Goal: Information Seeking & Learning: Learn about a topic

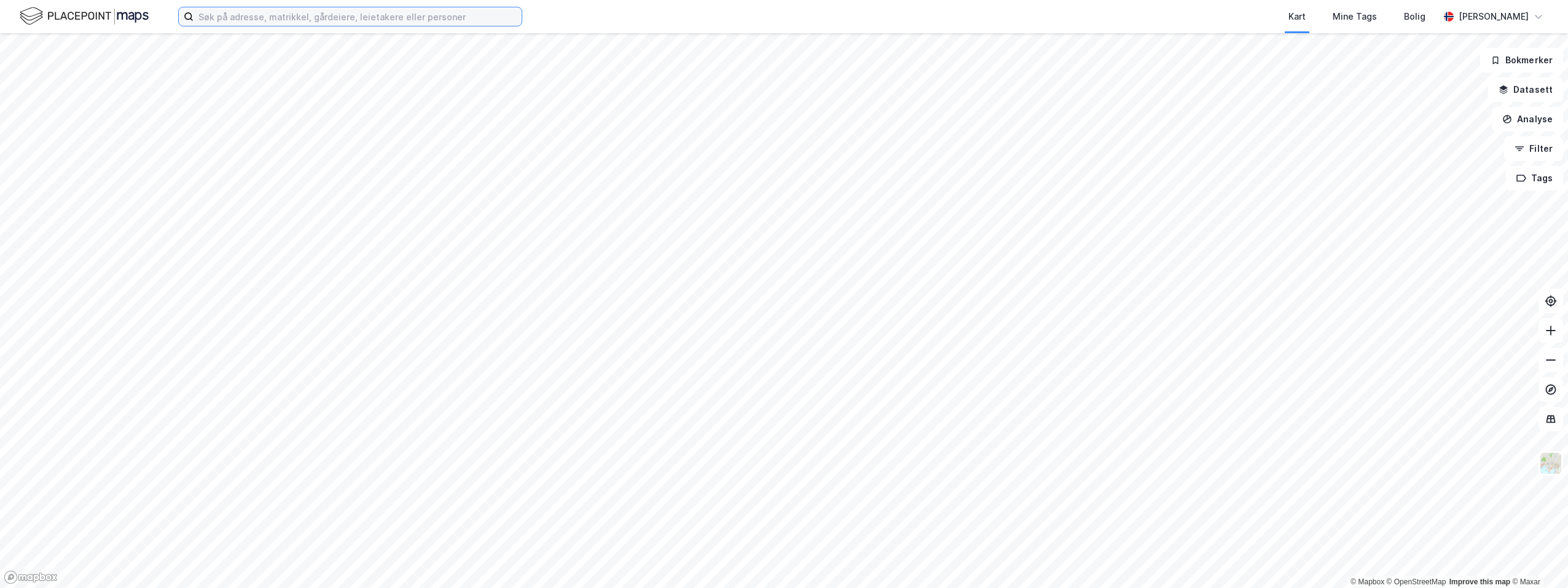
click at [236, 19] on input at bounding box center [358, 17] width 328 height 19
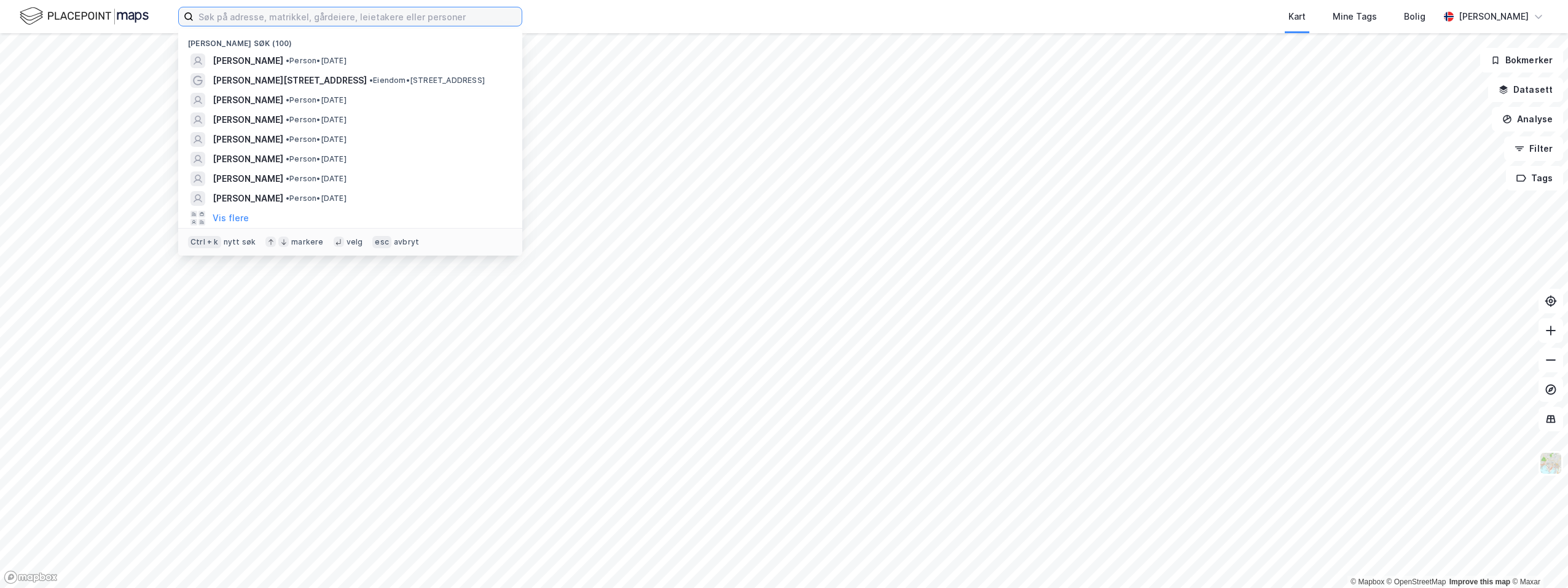
paste input "[PERSON_NAME]"
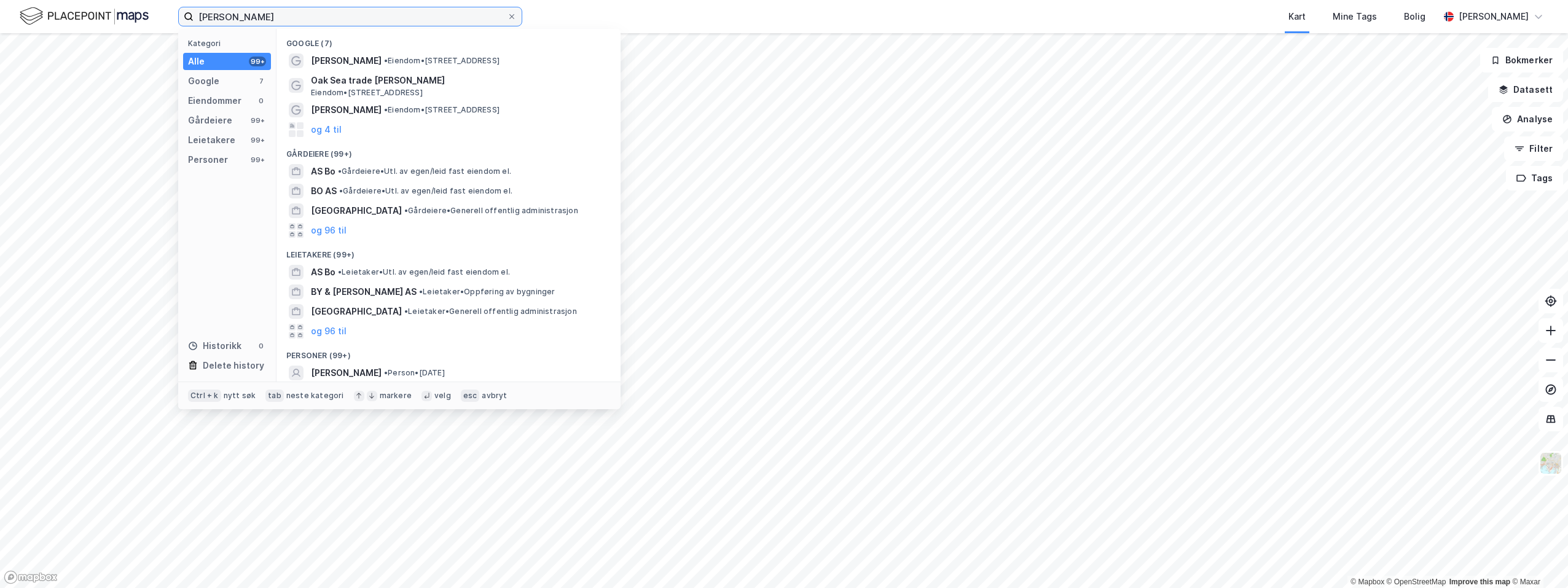
type input "[PERSON_NAME]"
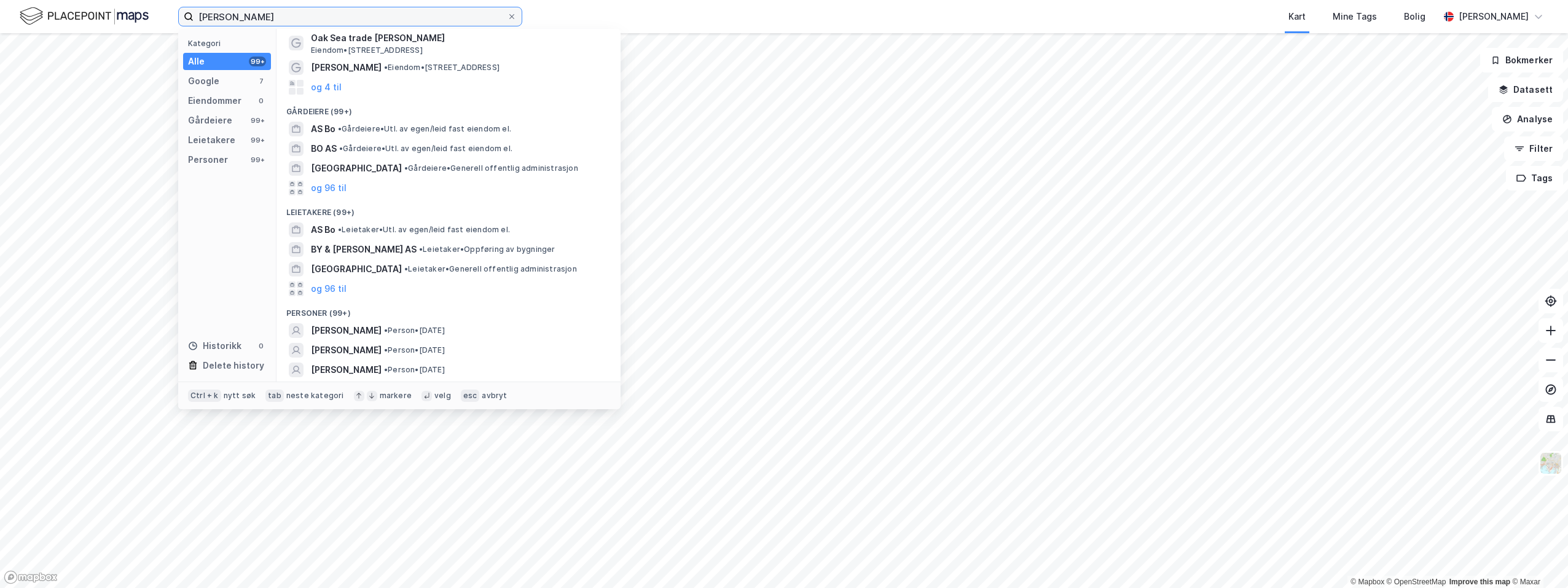
scroll to position [60, 0]
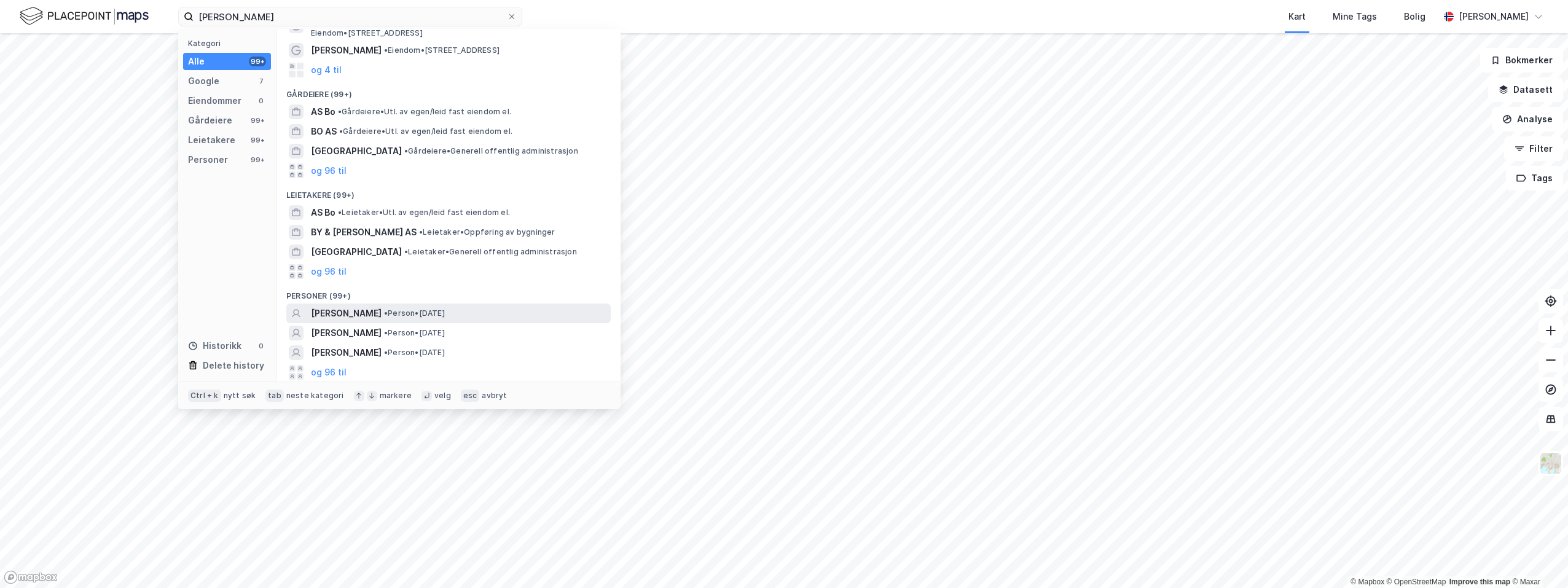
click at [337, 315] on span "[PERSON_NAME]" at bounding box center [346, 313] width 71 height 15
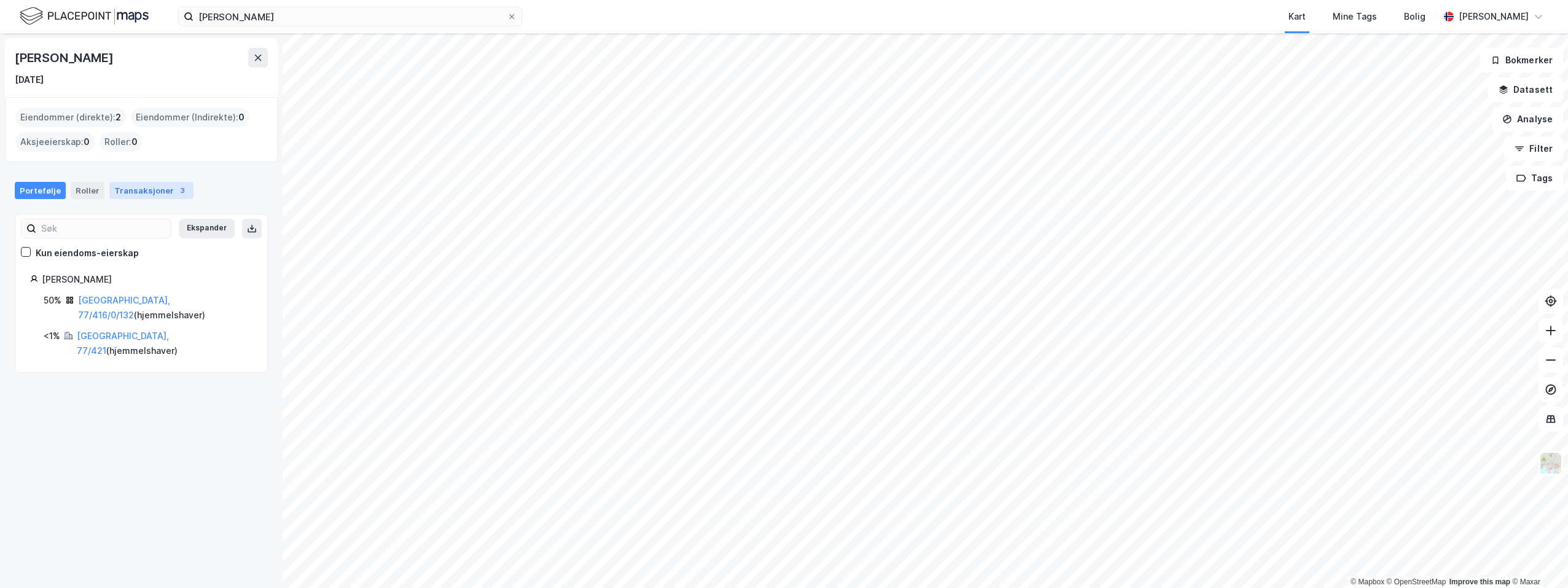
click at [149, 185] on div "Transaksjoner 3" at bounding box center [151, 191] width 84 height 18
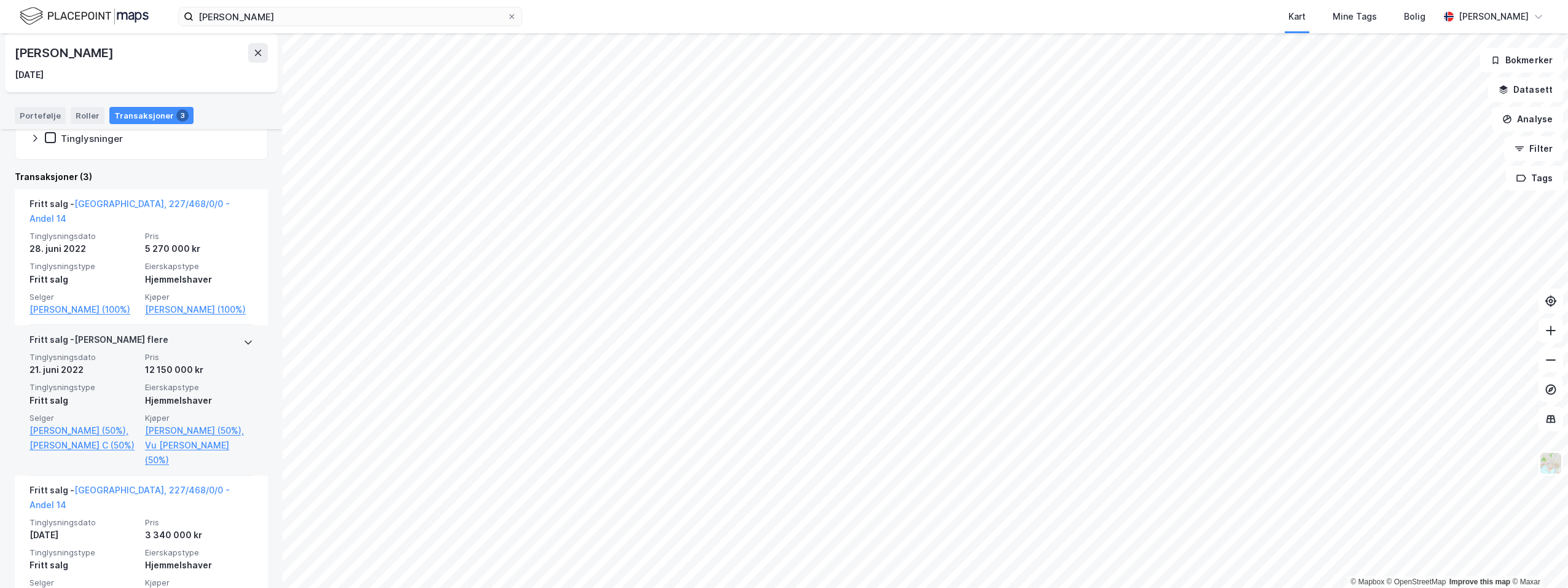
scroll to position [239, 0]
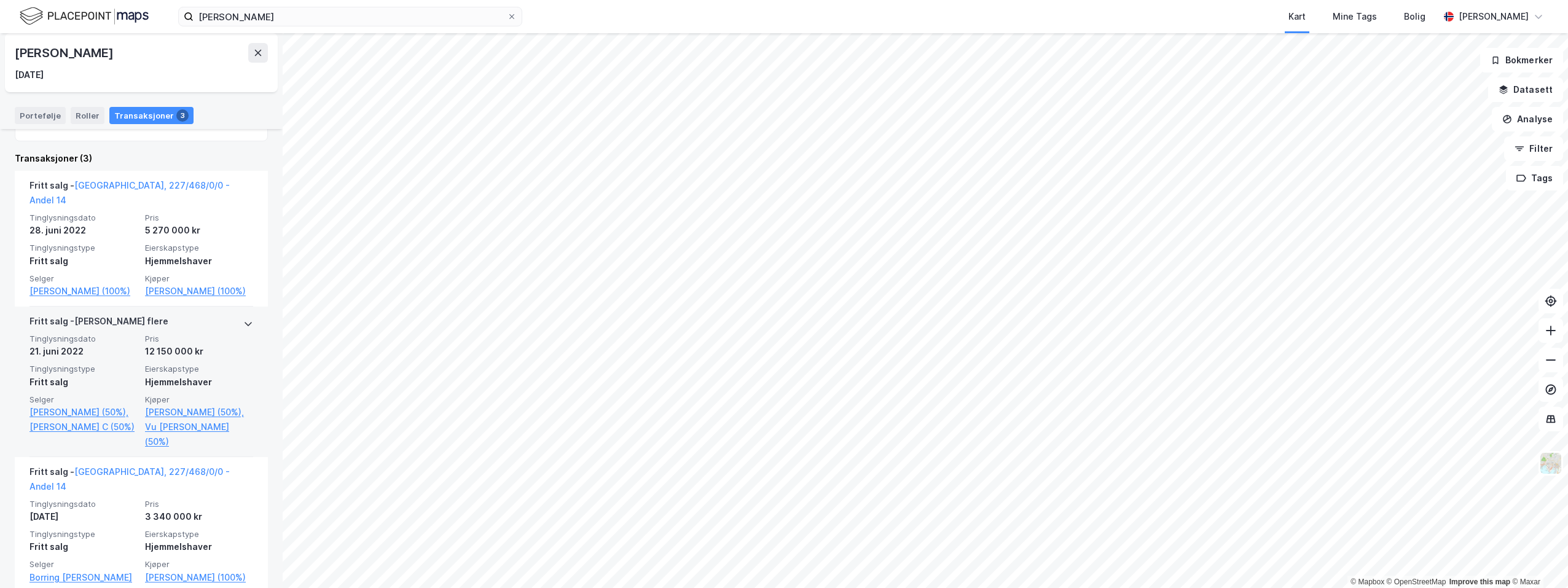
click at [244, 320] on icon at bounding box center [249, 324] width 10 height 10
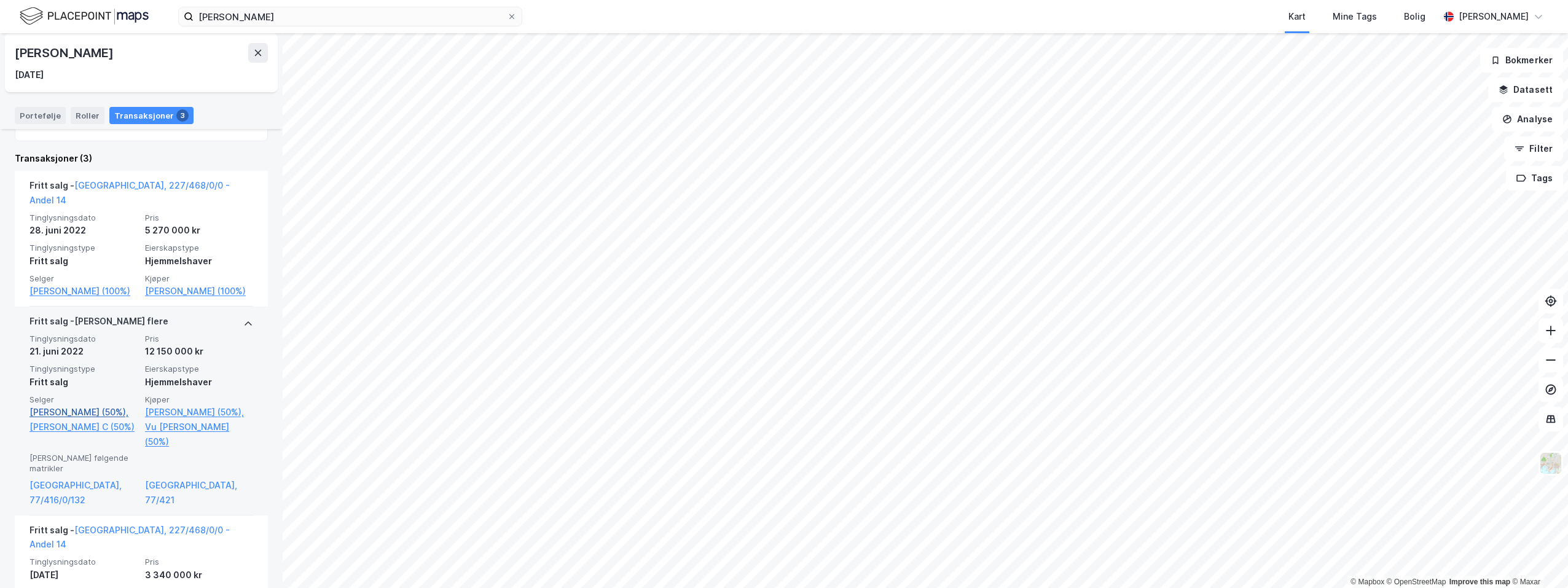
click at [50, 410] on link "[PERSON_NAME] (50%)," at bounding box center [84, 412] width 108 height 15
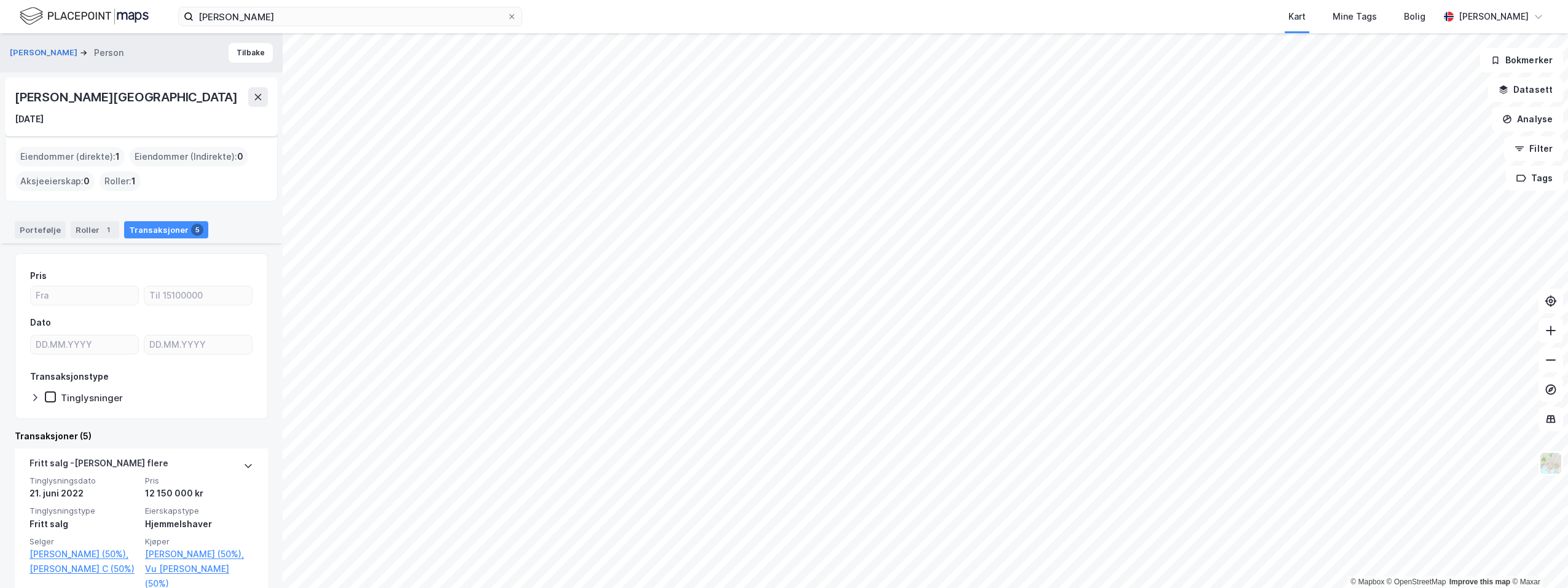
click at [160, 227] on div "Transaksjoner 5" at bounding box center [166, 230] width 84 height 18
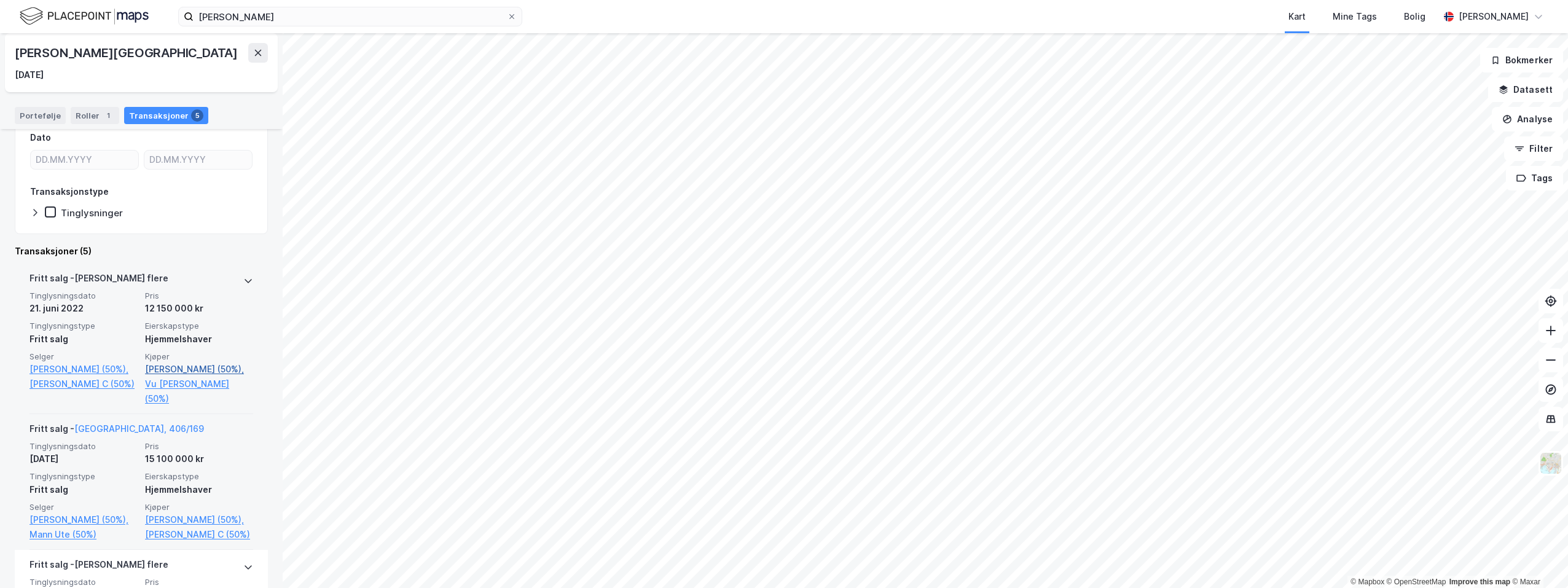
scroll to position [185, 0]
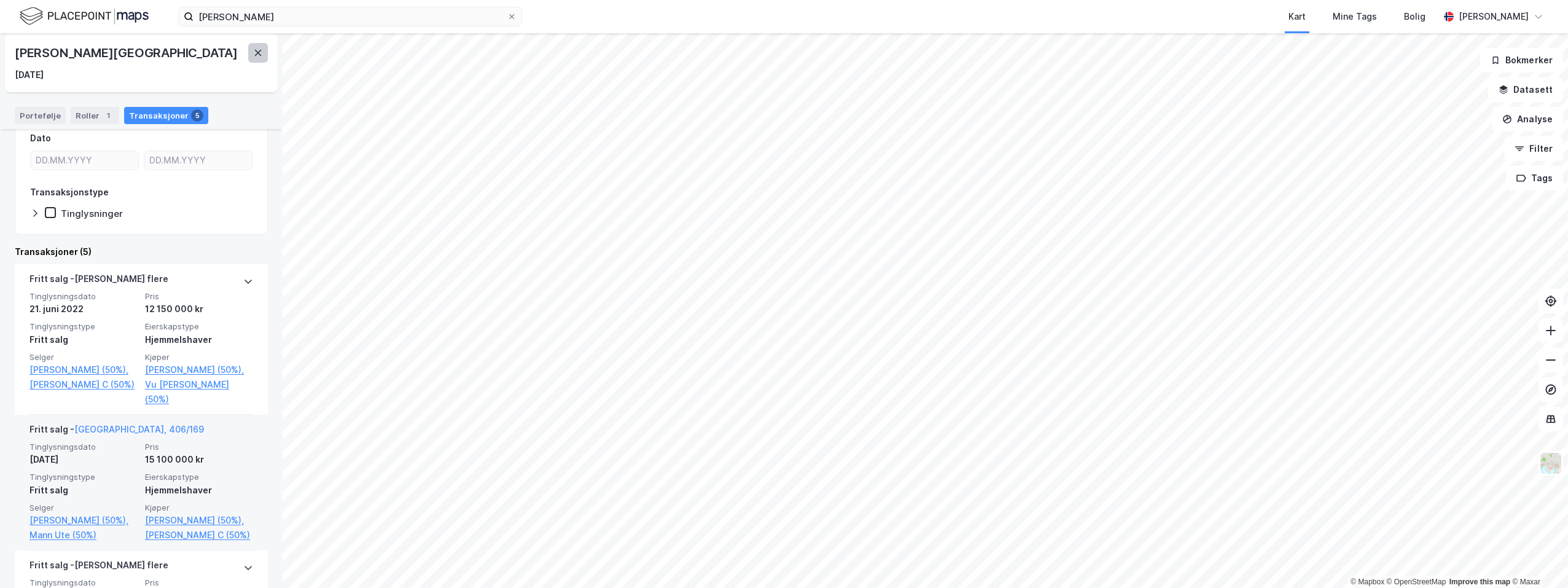
click at [259, 51] on icon at bounding box center [258, 53] width 7 height 6
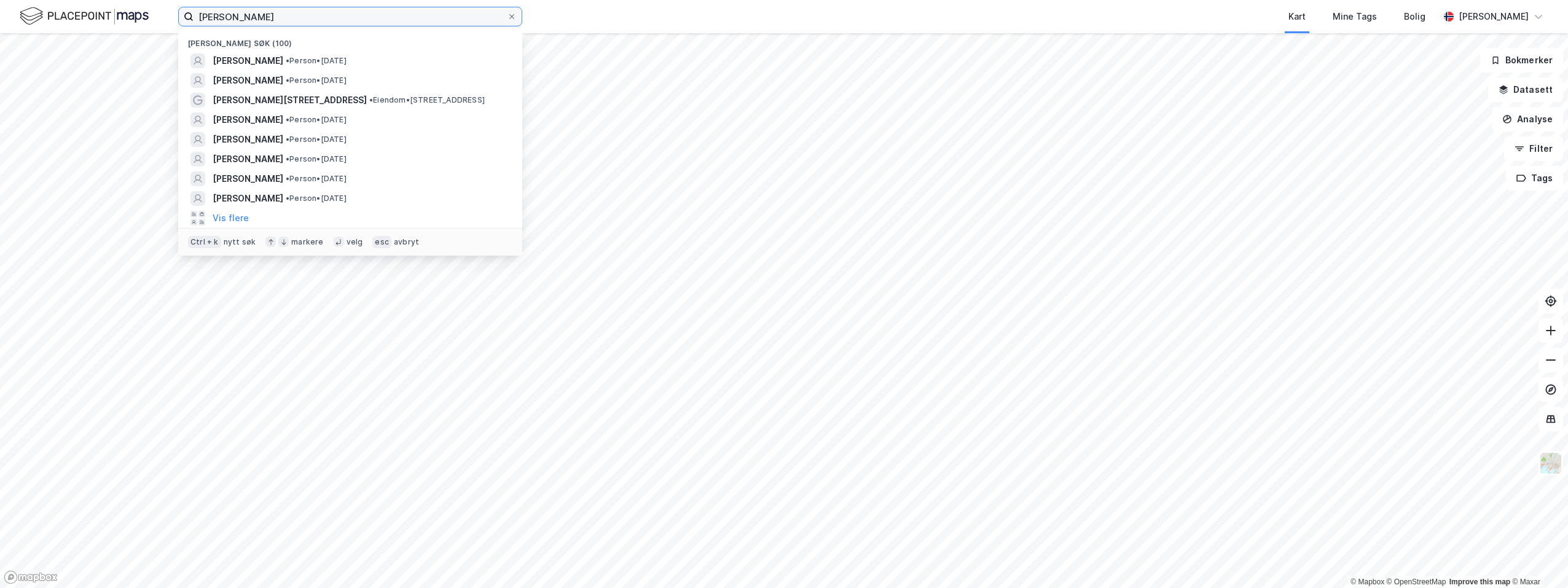
click at [355, 23] on input "[PERSON_NAME]" at bounding box center [350, 17] width 313 height 19
click at [283, 57] on span "[PERSON_NAME]" at bounding box center [248, 60] width 71 height 15
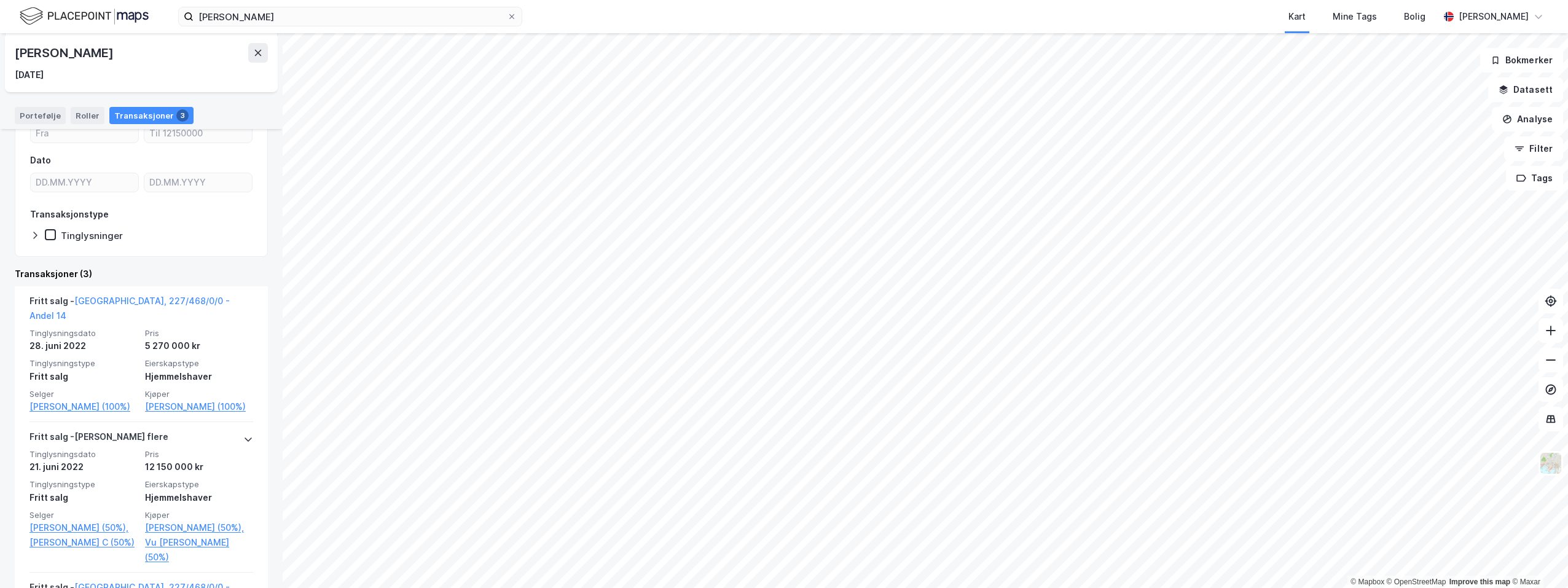
scroll to position [246, 0]
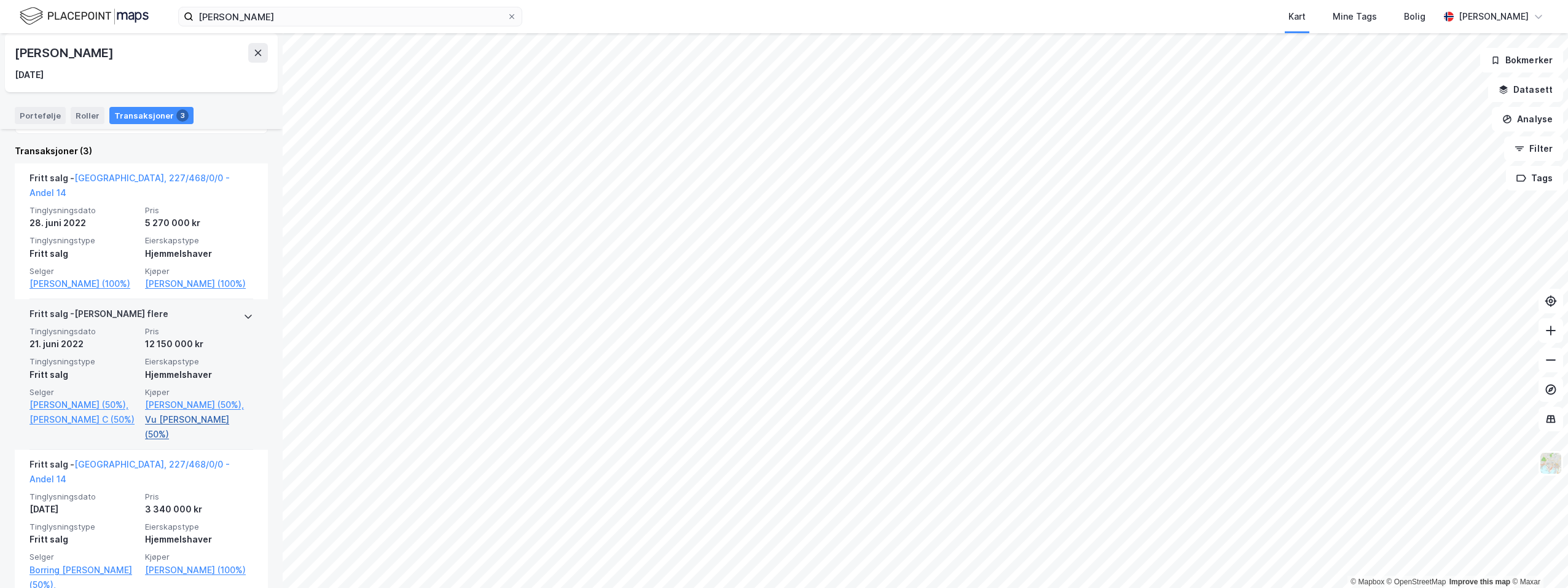
click at [191, 435] on link "Vu [PERSON_NAME] (50%)" at bounding box center [199, 428] width 108 height 29
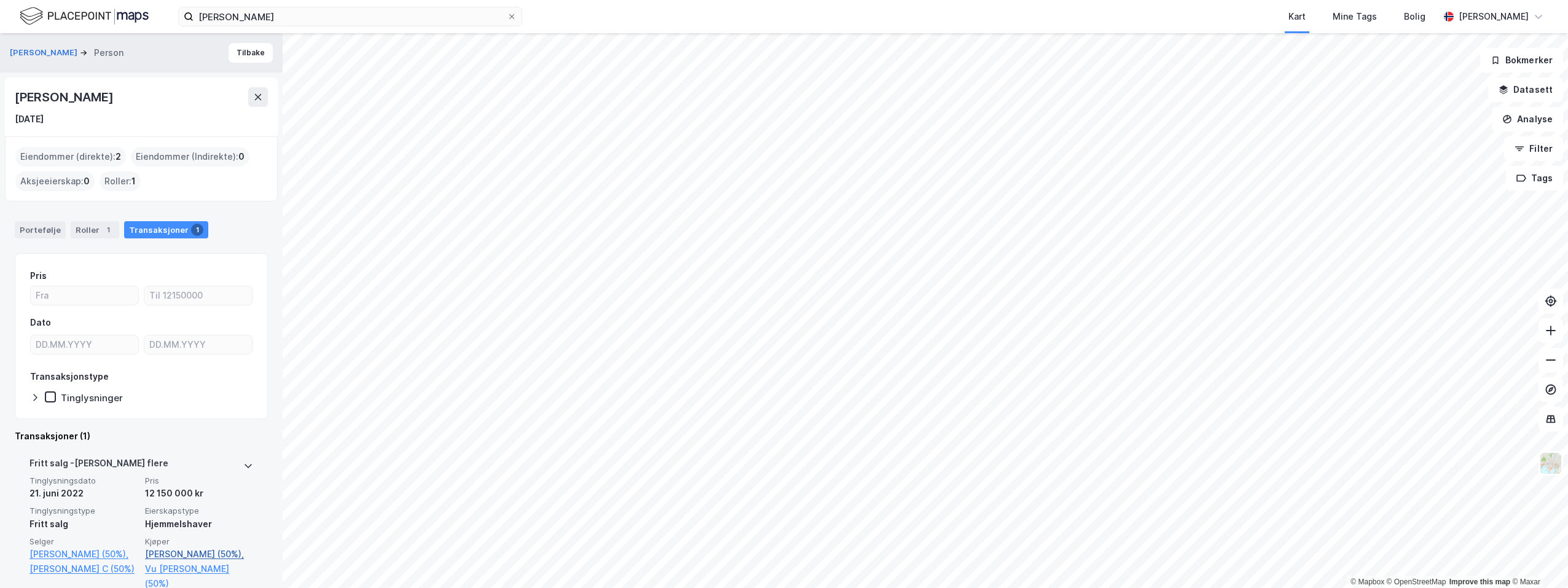
click at [175, 549] on link "[PERSON_NAME] (50%)," at bounding box center [199, 555] width 108 height 15
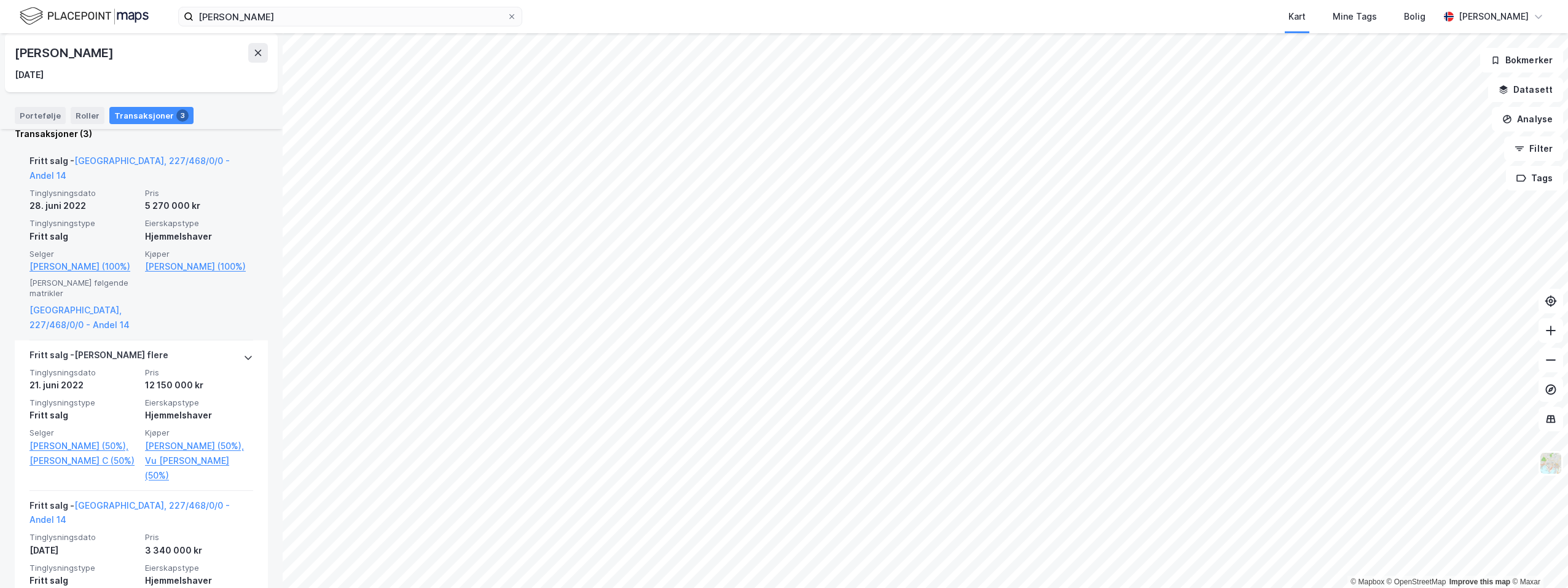
scroll to position [347, 0]
